Goal: Answer question/provide support: Share knowledge or assist other users

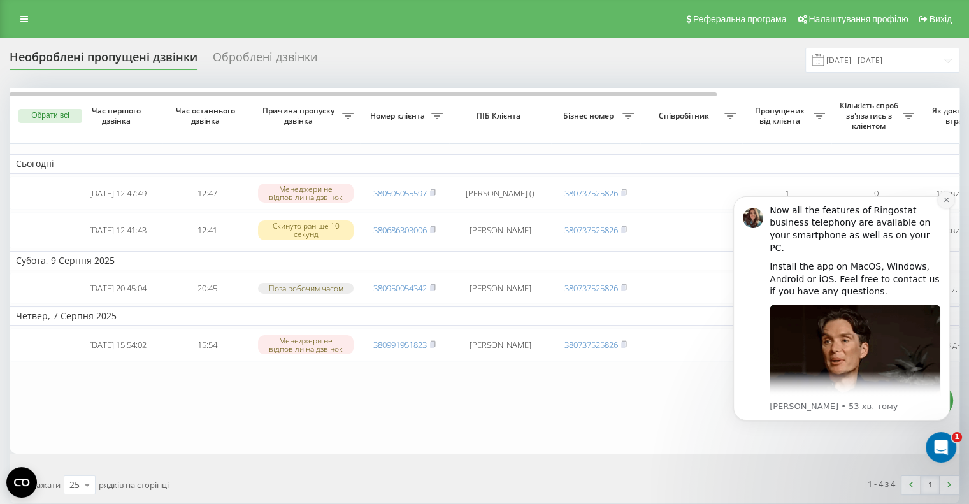
click at [946, 201] on icon "Dismiss notification" at bounding box center [946, 199] width 7 height 7
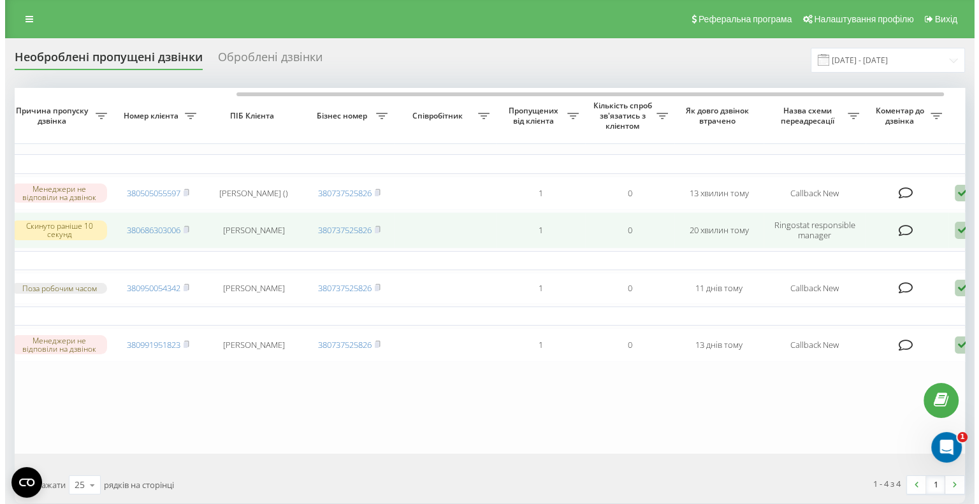
scroll to position [0, 324]
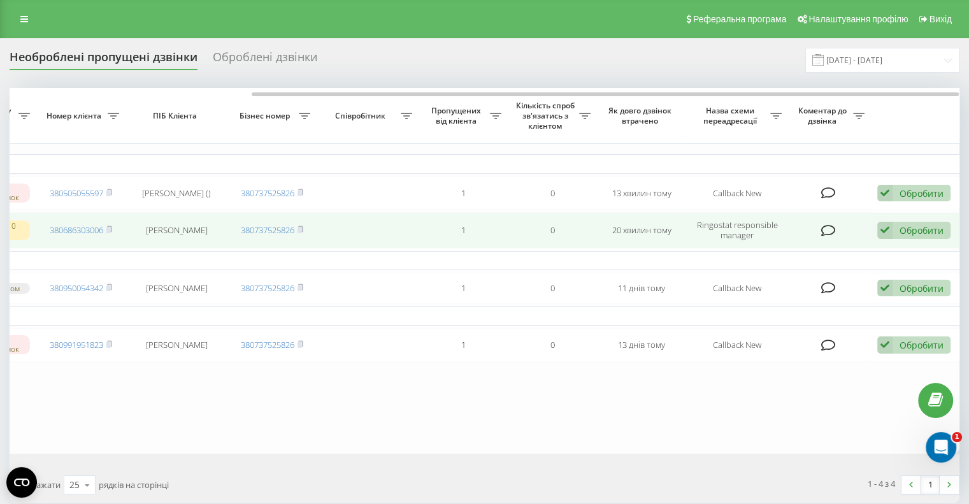
click at [903, 231] on div "Обробити" at bounding box center [922, 230] width 44 height 12
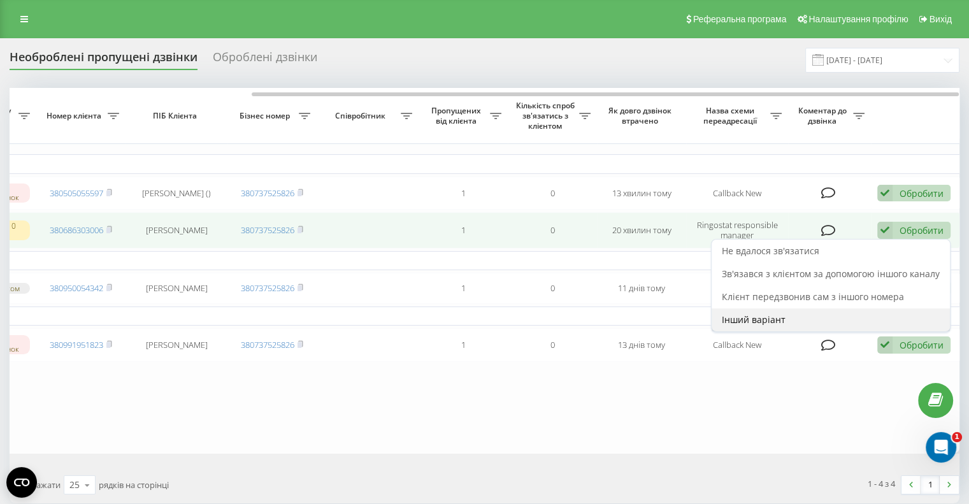
click at [768, 318] on span "Інший варіант" at bounding box center [754, 320] width 64 height 12
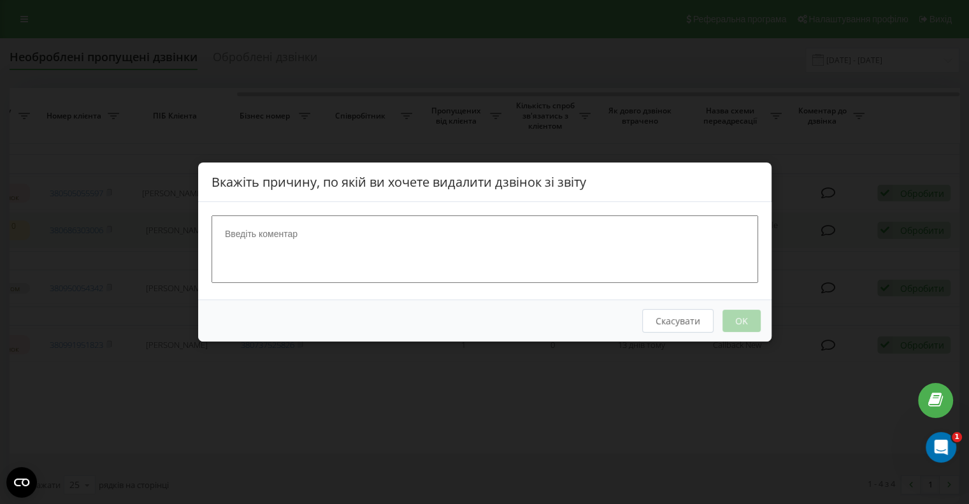
scroll to position [0, 314]
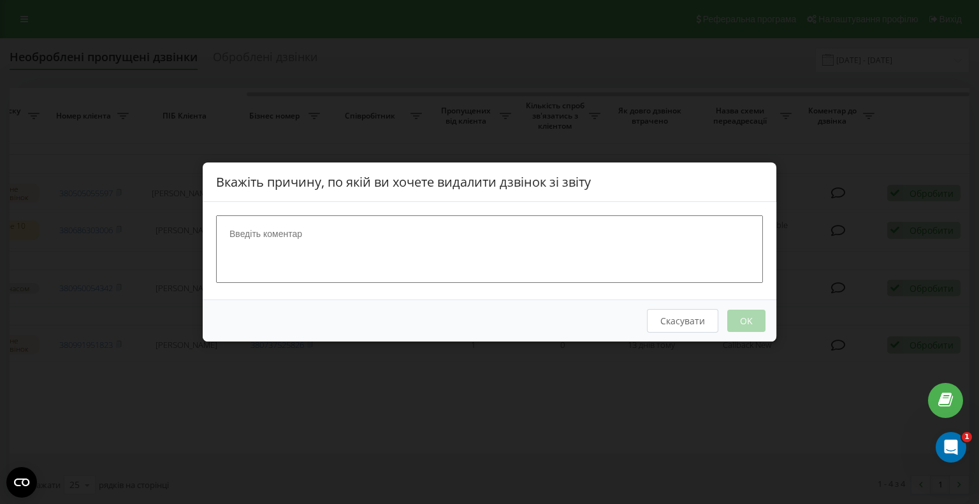
click at [417, 224] on textarea at bounding box center [489, 249] width 547 height 68
type textarea "тест"
click at [761, 321] on button "OK" at bounding box center [746, 321] width 38 height 22
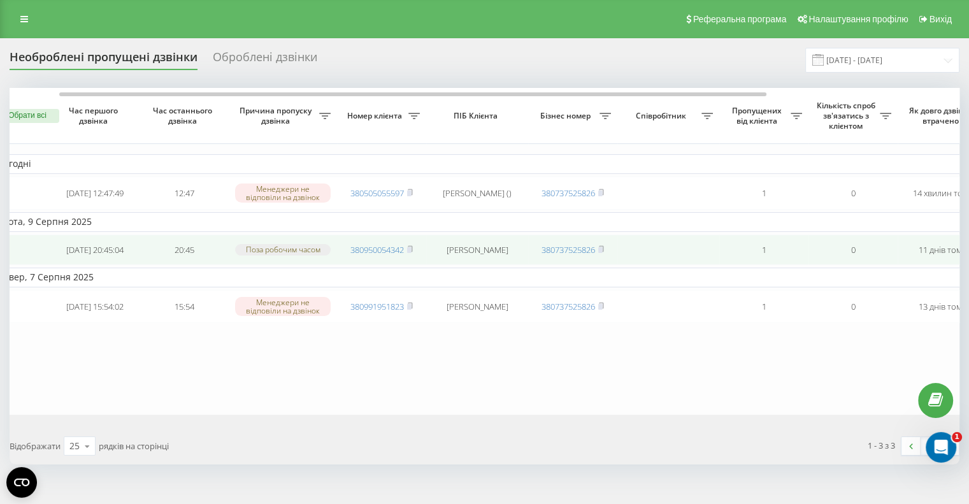
scroll to position [0, 0]
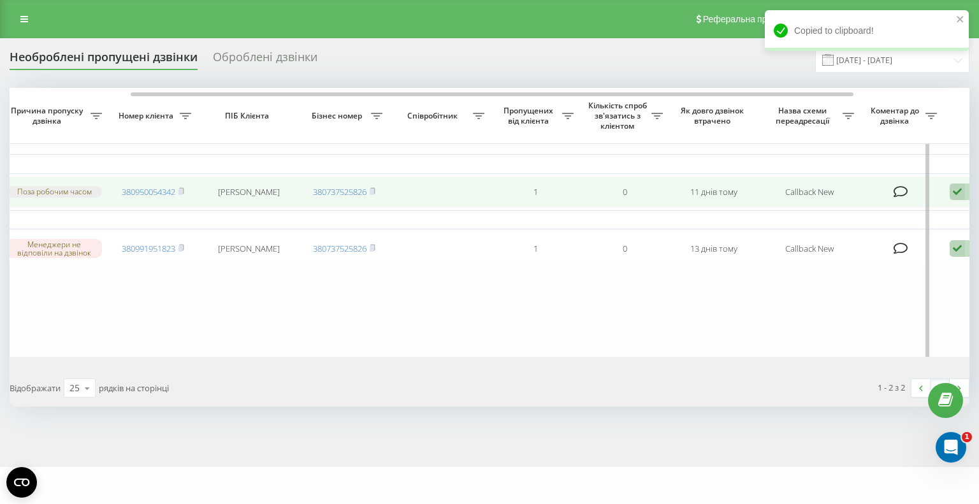
scroll to position [0, 314]
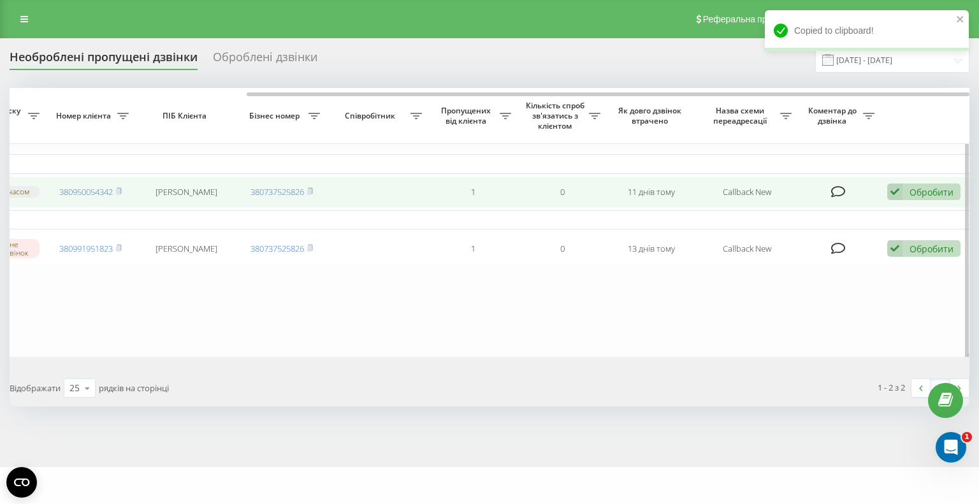
click at [920, 197] on div "Обробити" at bounding box center [931, 192] width 44 height 12
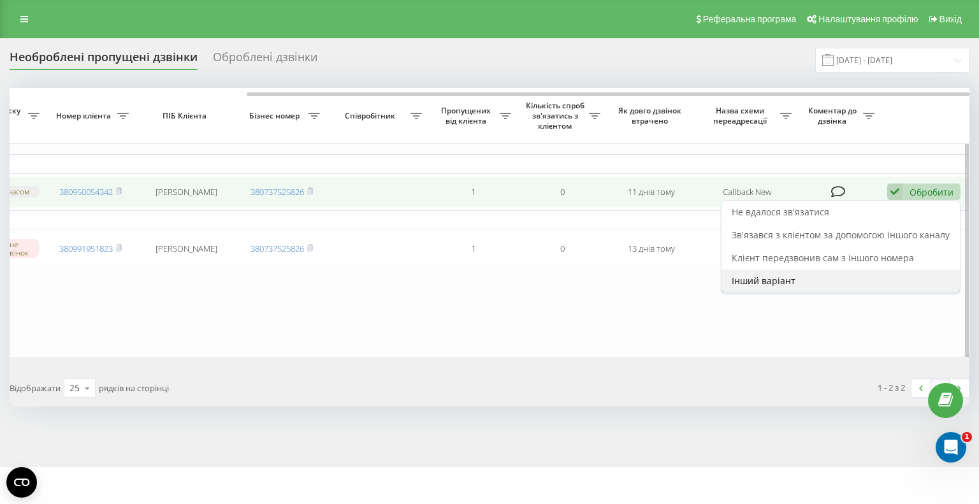
click at [815, 280] on div "Інший варіант" at bounding box center [840, 281] width 238 height 23
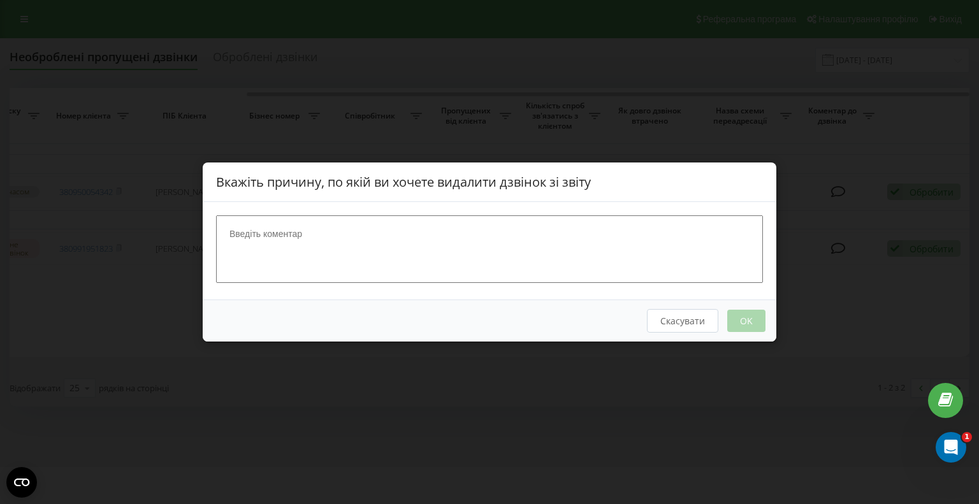
click at [549, 247] on textarea at bounding box center [489, 249] width 547 height 68
type textarea "очікує дзвінка зі складу"
click at [744, 322] on button "OK" at bounding box center [746, 321] width 38 height 22
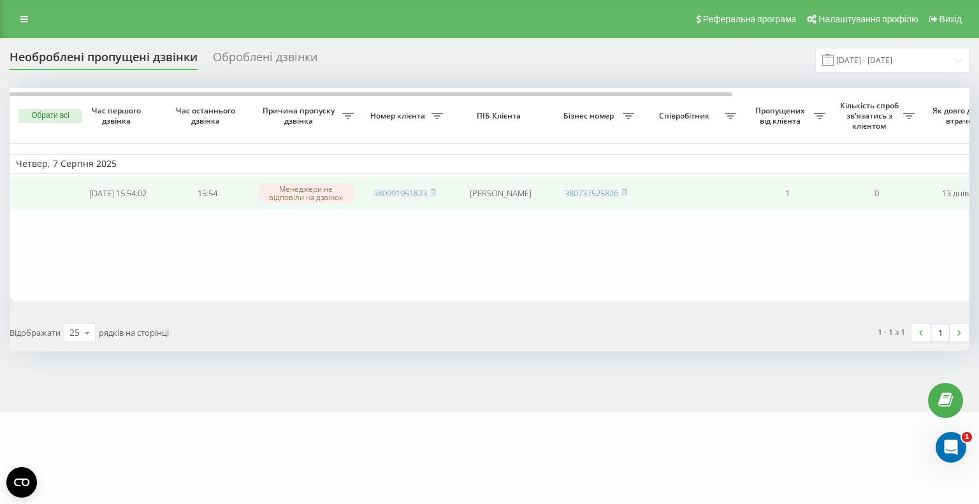
drag, startPoint x: 436, startPoint y: 192, endPoint x: 436, endPoint y: 184, distance: 7.6
click at [436, 192] on icon at bounding box center [433, 193] width 6 height 8
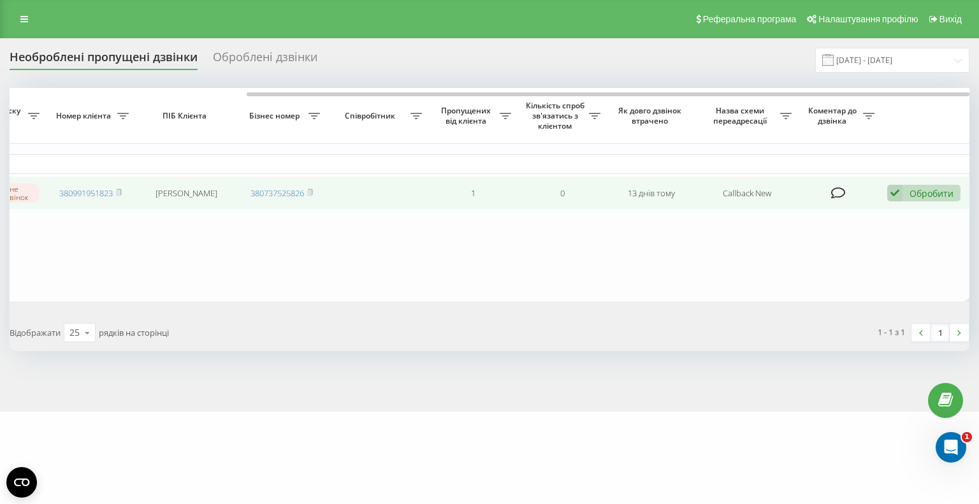
click at [918, 196] on div "Обробити" at bounding box center [931, 193] width 44 height 12
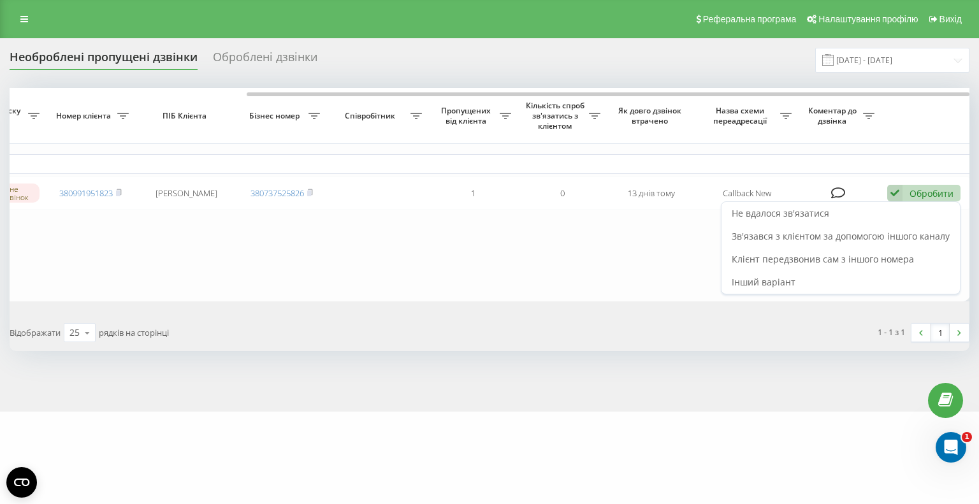
drag, startPoint x: 792, startPoint y: 260, endPoint x: 785, endPoint y: 261, distance: 6.4
click at [791, 260] on span "Клієнт передзвонив сам з іншого номера" at bounding box center [823, 259] width 182 height 12
